Goal: Task Accomplishment & Management: Use online tool/utility

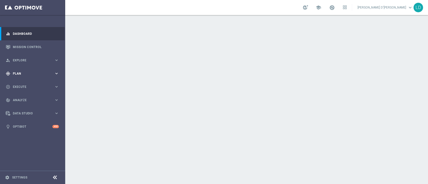
click at [30, 71] on div "gps_fixed Plan" at bounding box center [30, 73] width 48 height 5
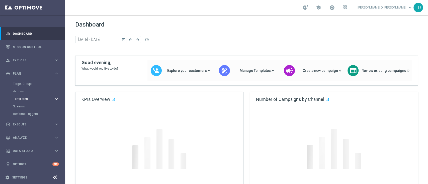
click at [23, 99] on span "Templates" at bounding box center [31, 98] width 36 height 3
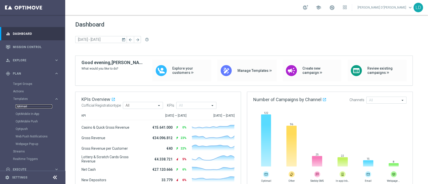
click at [24, 106] on link "Optimail" at bounding box center [34, 106] width 37 height 4
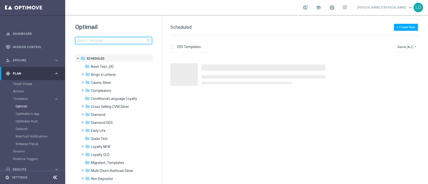
click at [100, 39] on input at bounding box center [113, 40] width 77 height 7
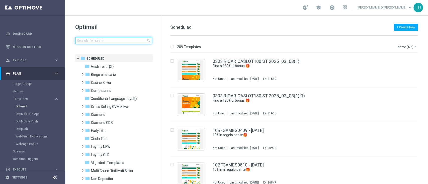
type input "v"
type input "PRE.SEMPRE13-3 - 13.10.2025"
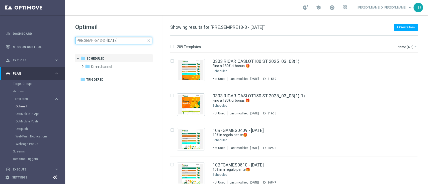
click at [100, 39] on input "PRE.SEMPRE13-3 - 13.10.2025" at bounding box center [113, 40] width 77 height 7
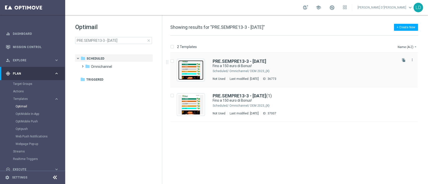
click at [201, 65] on img "Press SPACE to select this row." at bounding box center [190, 70] width 25 height 20
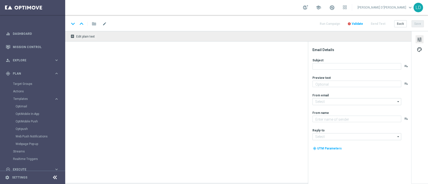
type textarea "Scopri cosa ti abbiamo riservato!"
type input "newsletter@comunicazioni.sisal.it"
type textarea "Sisal"
type input "info@sisal.it"
